Goal: Entertainment & Leisure: Consume media (video, audio)

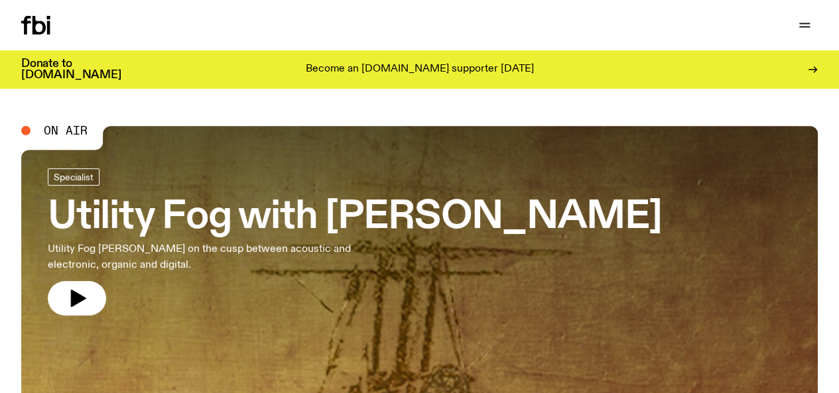
click at [66, 295] on button "button" at bounding box center [77, 298] width 58 height 34
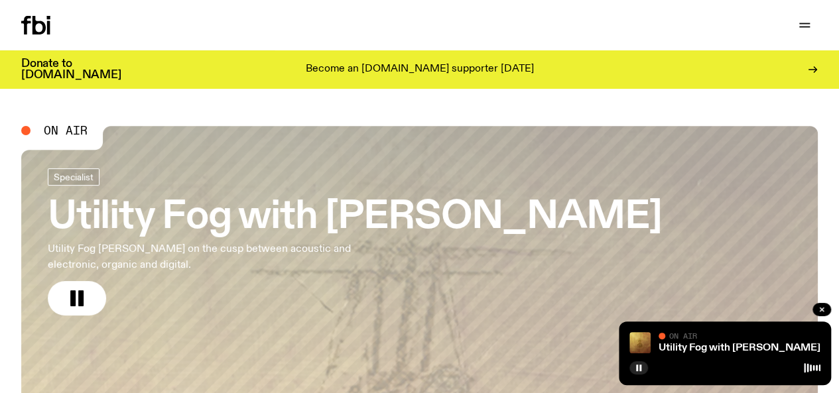
click at [811, 368] on icon at bounding box center [811, 368] width 17 height 11
click at [805, 369] on div at bounding box center [811, 368] width 17 height 11
click at [711, 343] on div "Utility Fog with Peter Hollo On Air" at bounding box center [739, 342] width 162 height 21
click at [675, 338] on span "On Air" at bounding box center [683, 335] width 28 height 9
click at [811, 367] on icon at bounding box center [811, 368] width 17 height 11
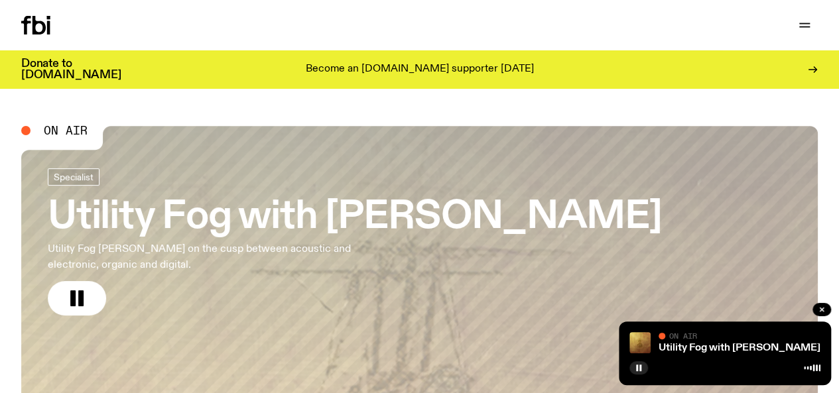
click at [811, 373] on icon at bounding box center [811, 368] width 17 height 11
click at [803, 371] on div at bounding box center [811, 368] width 17 height 11
drag, startPoint x: 811, startPoint y: 368, endPoint x: 794, endPoint y: 369, distance: 17.3
click at [794, 369] on div at bounding box center [724, 367] width 191 height 16
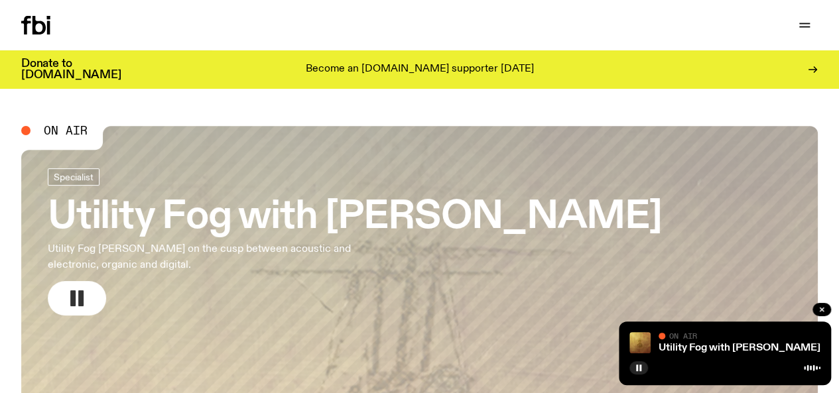
click at [93, 299] on button "button" at bounding box center [77, 298] width 58 height 34
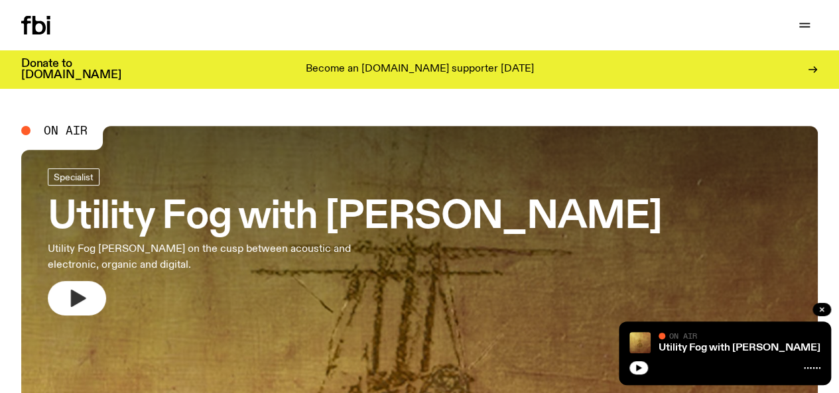
click at [86, 294] on icon "button" at bounding box center [76, 298] width 21 height 21
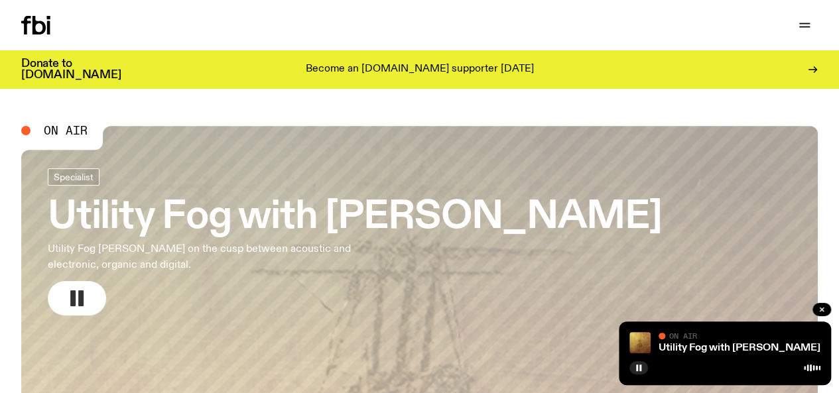
drag, startPoint x: 459, startPoint y: 9, endPoint x: 251, endPoint y: -3, distance: 208.5
click at [251, 0] on html "Schedule Explore Read Volunteer Newsletter About Us Contact Champions of emergi…" at bounding box center [419, 196] width 839 height 393
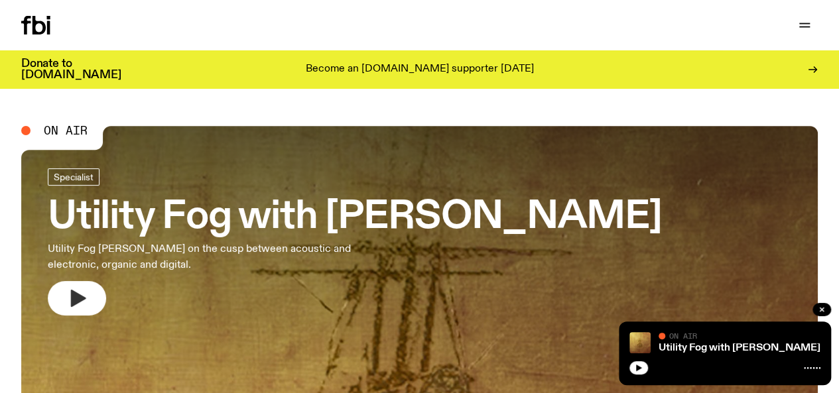
click at [76, 295] on icon "button" at bounding box center [78, 298] width 15 height 17
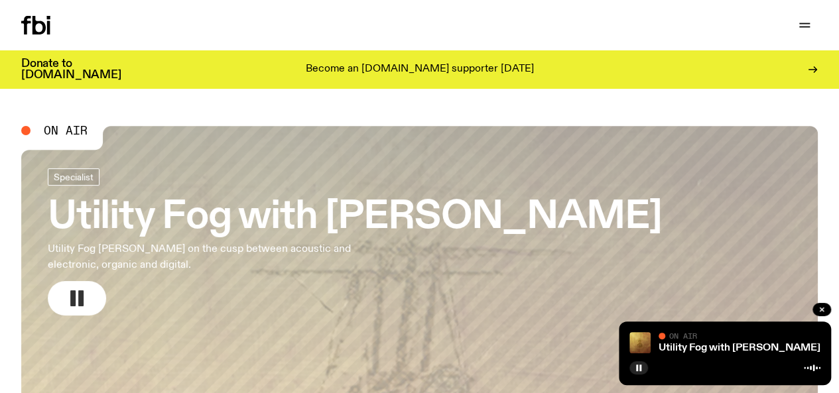
click at [72, 280] on link "Utility Fog with [PERSON_NAME] Utility Fog [PERSON_NAME] on the cusp between ac…" at bounding box center [355, 241] width 614 height 147
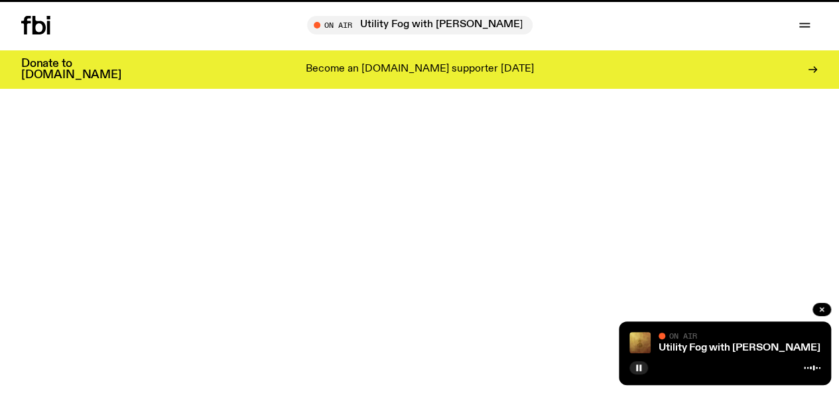
click at [75, 306] on icon "button" at bounding box center [76, 298] width 21 height 21
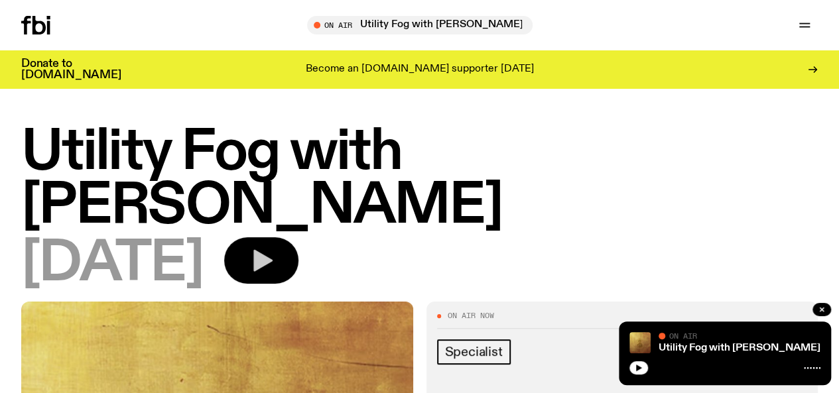
click at [274, 247] on icon "button" at bounding box center [261, 260] width 27 height 27
click at [298, 237] on button "button" at bounding box center [261, 260] width 74 height 46
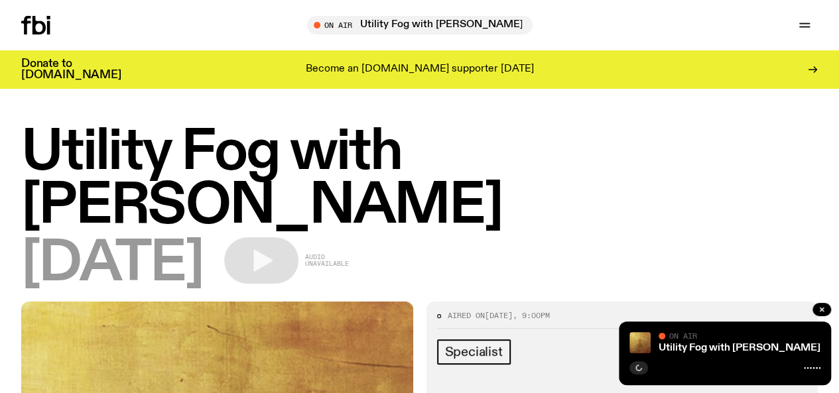
click at [37, 24] on icon at bounding box center [38, 25] width 13 height 19
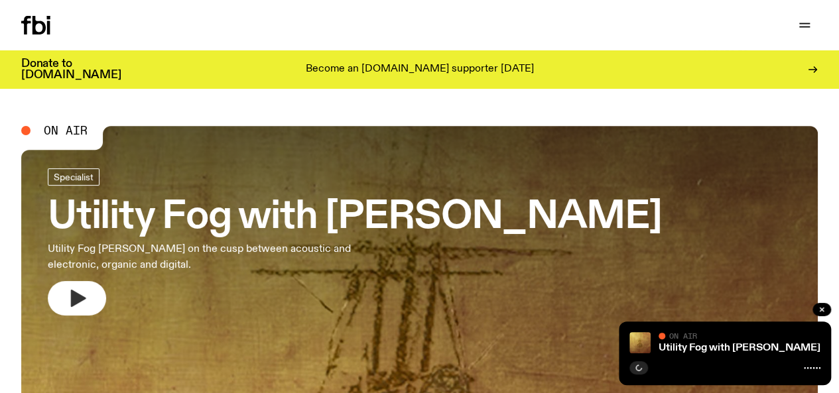
click at [66, 306] on icon "button" at bounding box center [76, 298] width 21 height 21
